Goal: Find specific page/section: Find specific page/section

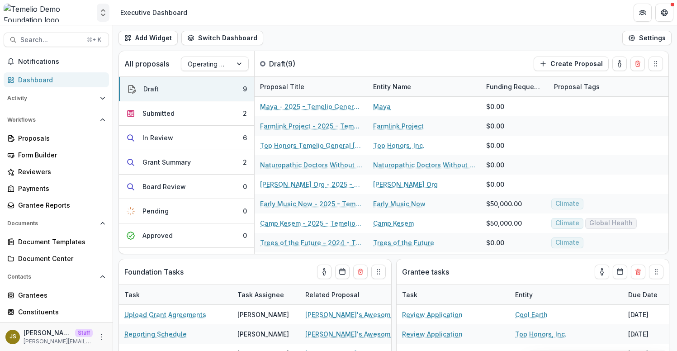
click at [101, 11] on polyline "Open entity switcher" at bounding box center [103, 10] width 4 height 2
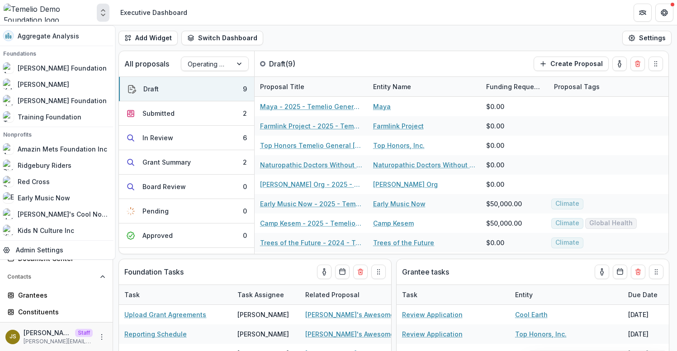
click at [206, 10] on header "Executive Dashboard" at bounding box center [395, 12] width 564 height 25
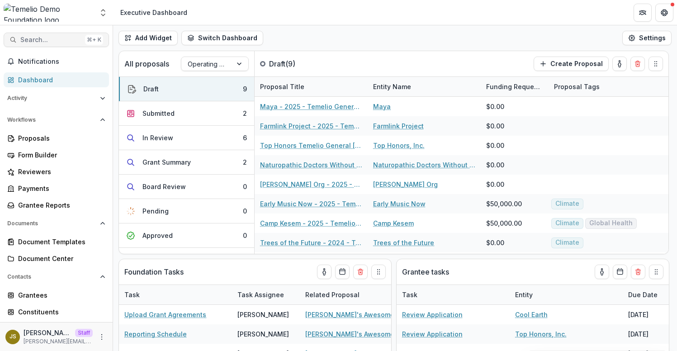
click at [47, 43] on span "Search..." at bounding box center [50, 40] width 61 height 8
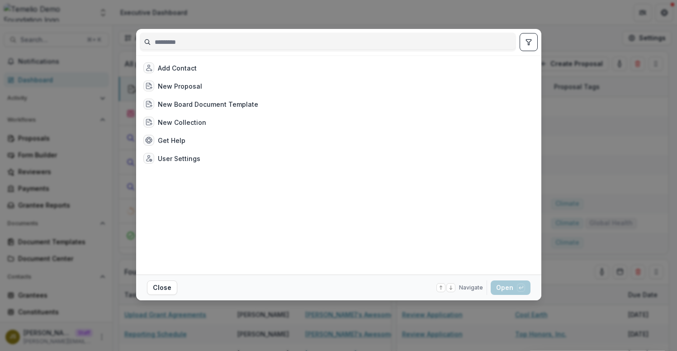
click at [531, 42] on icon "toggle filters" at bounding box center [528, 41] width 7 height 7
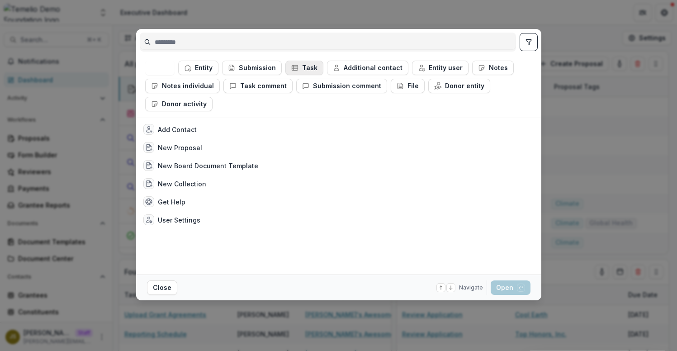
click at [300, 69] on button "Task" at bounding box center [304, 68] width 38 height 14
click at [300, 69] on button "Task" at bounding box center [304, 68] width 37 height 14
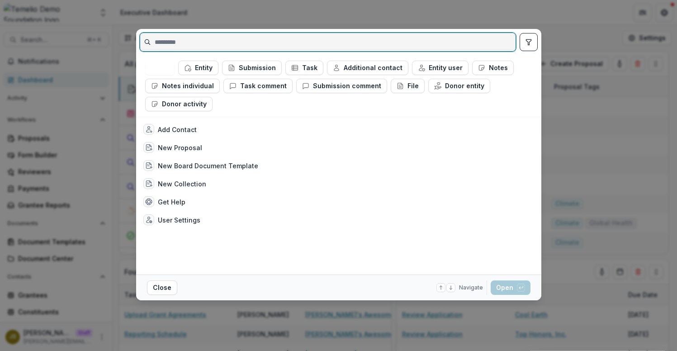
click at [265, 39] on input at bounding box center [327, 42] width 375 height 14
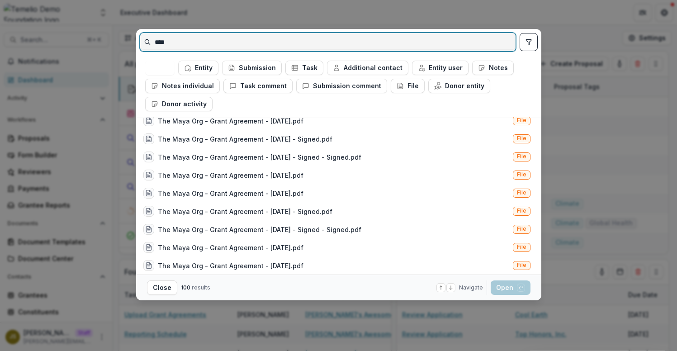
scroll to position [1658, 0]
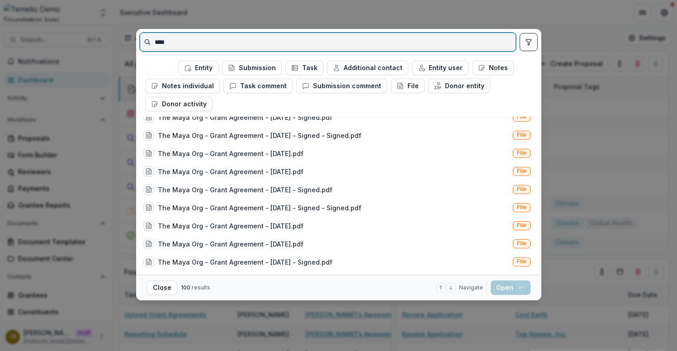
type input "****"
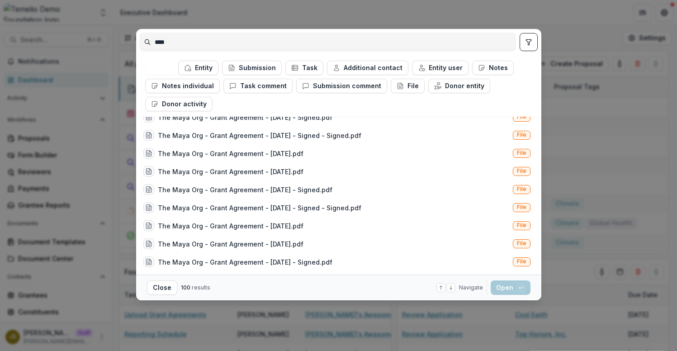
click at [606, 125] on div "**** All Entity Submission Task Additional contact Entity user Notes Notes indi…" at bounding box center [338, 175] width 677 height 351
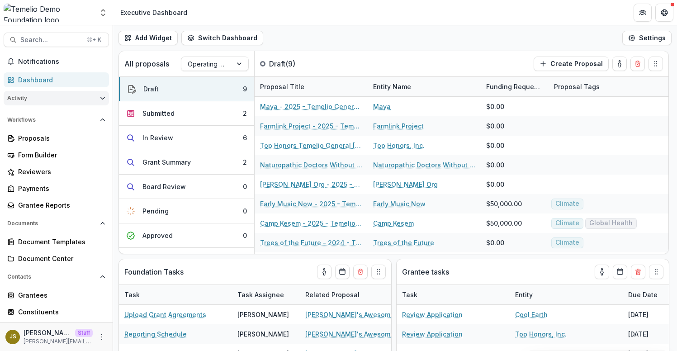
click at [100, 98] on icon "Open Activity" at bounding box center [102, 97] width 5 height 5
